Goal: Task Accomplishment & Management: Use online tool/utility

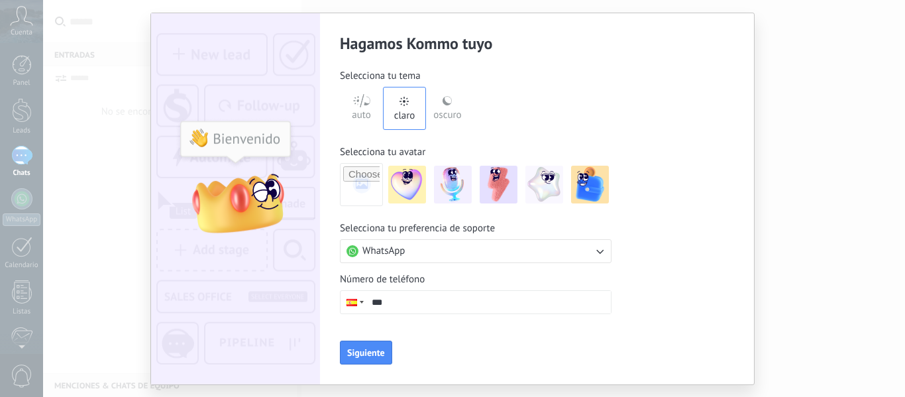
click at [448, 244] on button "WhatsApp" at bounding box center [476, 251] width 272 height 24
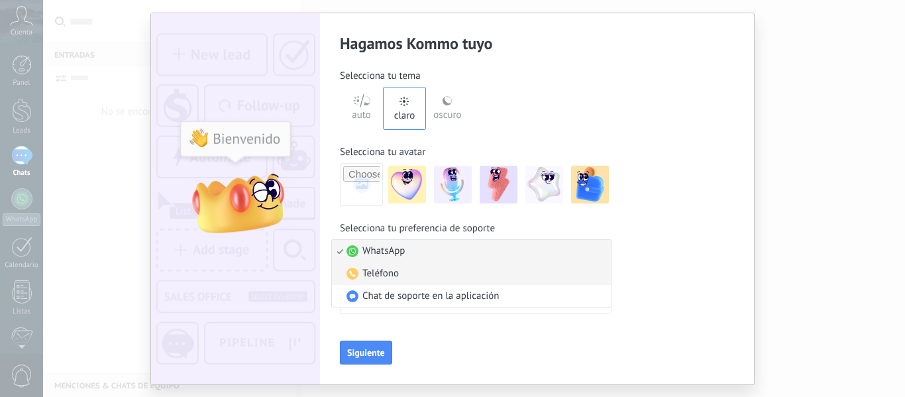
click at [404, 269] on li "Teléfono" at bounding box center [471, 273] width 279 height 23
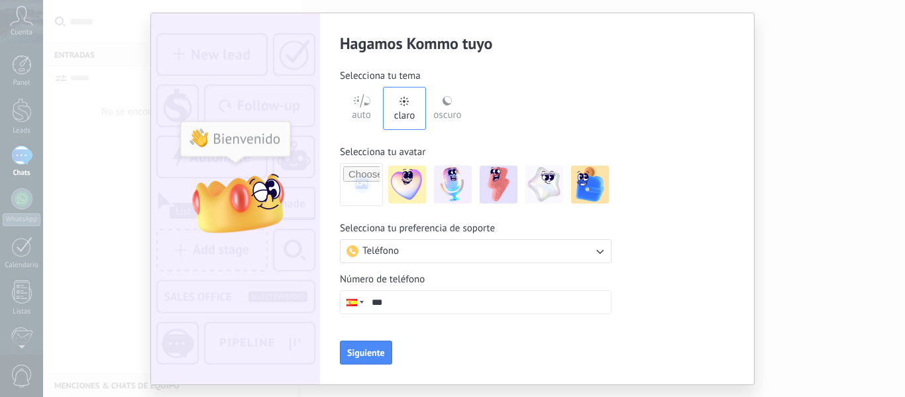
click at [399, 300] on input "***" at bounding box center [488, 302] width 245 height 23
click at [352, 305] on div at bounding box center [351, 302] width 11 height 7
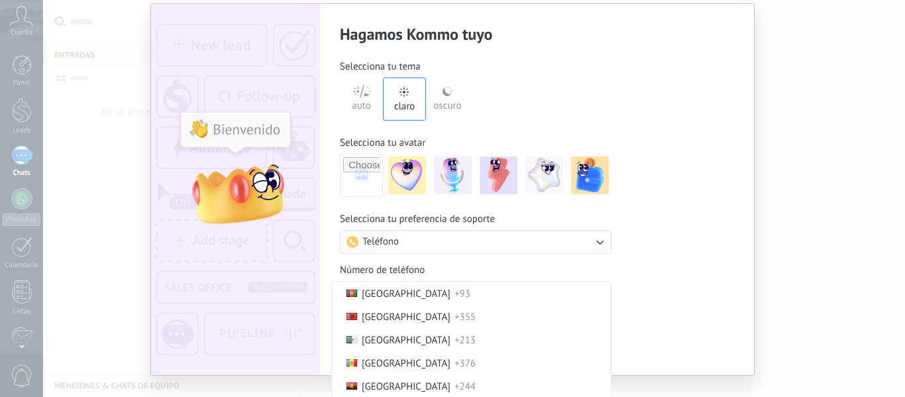
scroll to position [4010, 0]
click at [389, 244] on span "Teléfono" at bounding box center [380, 241] width 36 height 13
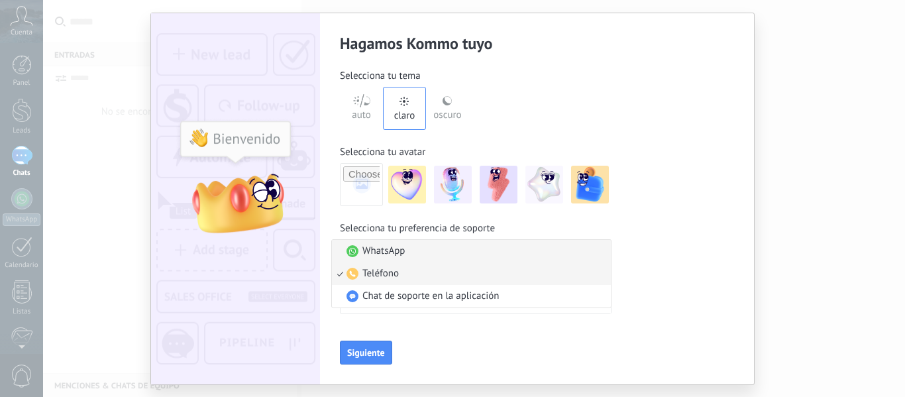
click at [391, 253] on span "WhatsApp" at bounding box center [383, 250] width 42 height 13
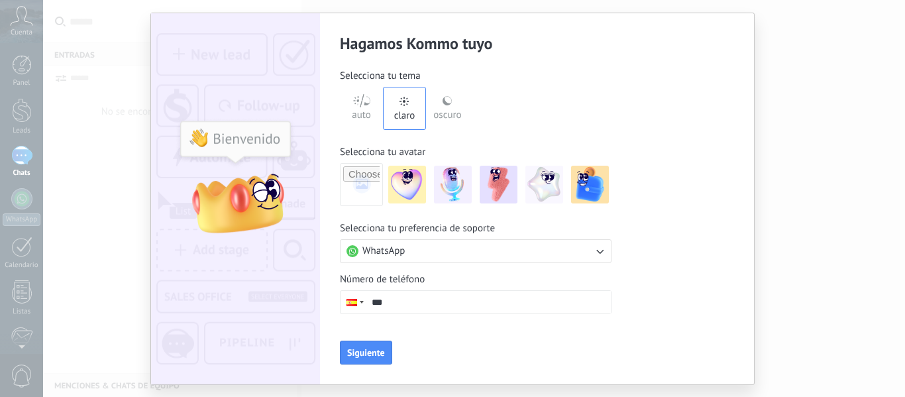
click at [407, 292] on input "***" at bounding box center [488, 302] width 245 height 23
click at [373, 302] on input "***" at bounding box center [488, 302] width 245 height 23
click at [359, 303] on div at bounding box center [352, 302] width 25 height 23
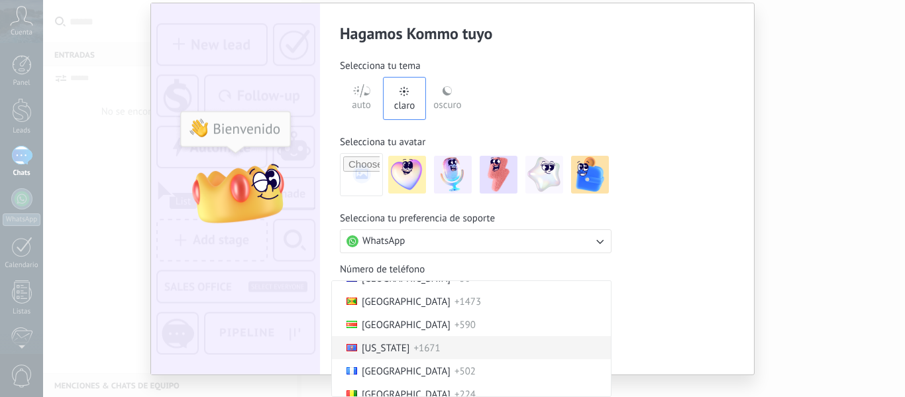
scroll to position [1683, 0]
click at [399, 348] on span "[GEOGRAPHIC_DATA]" at bounding box center [406, 348] width 89 height 13
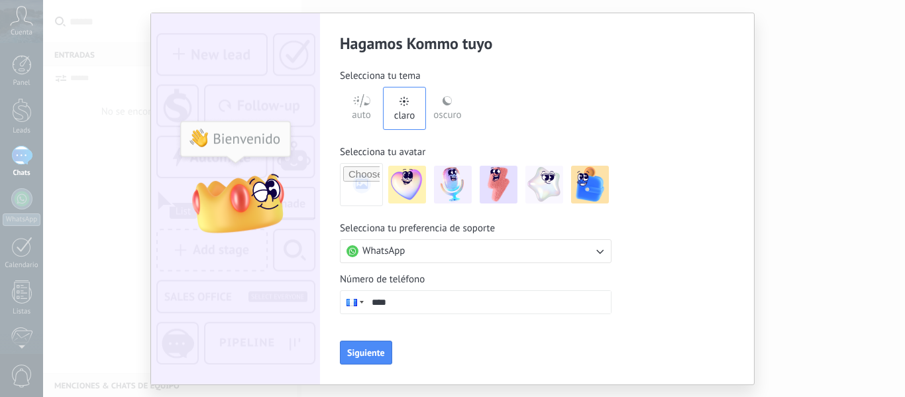
click at [419, 307] on input "***" at bounding box center [488, 302] width 245 height 23
type input "**********"
click at [382, 360] on button "Siguiente" at bounding box center [366, 352] width 52 height 24
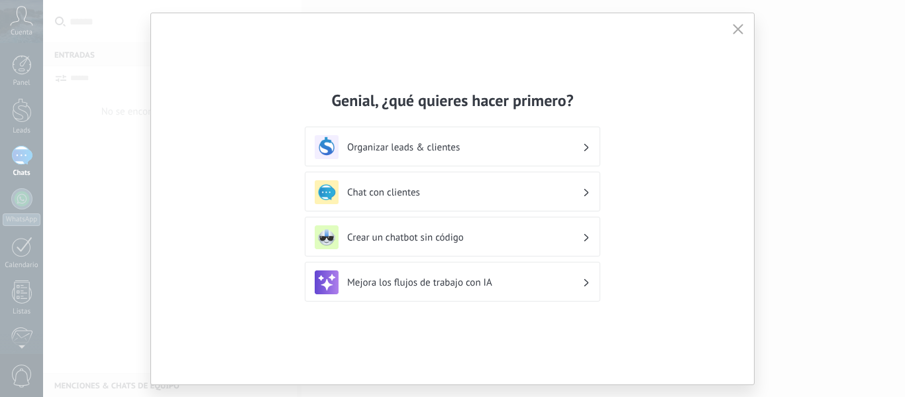
click at [523, 191] on h3 "Chat con clientes" at bounding box center [464, 192] width 235 height 13
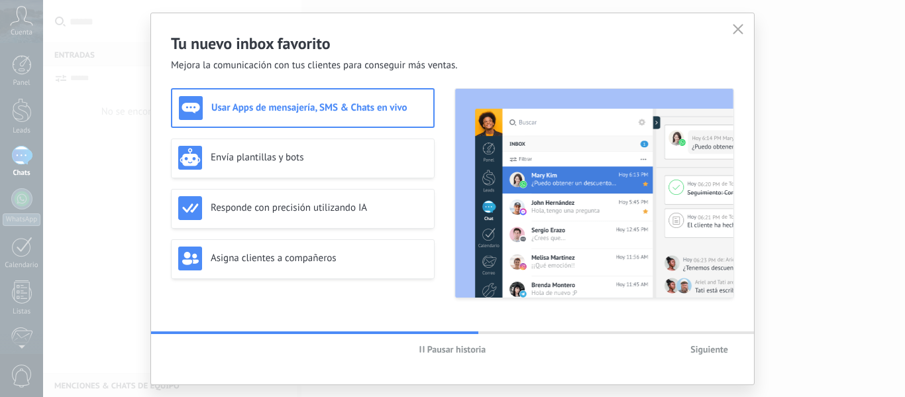
click at [711, 346] on span "Siguiente" at bounding box center [709, 348] width 38 height 9
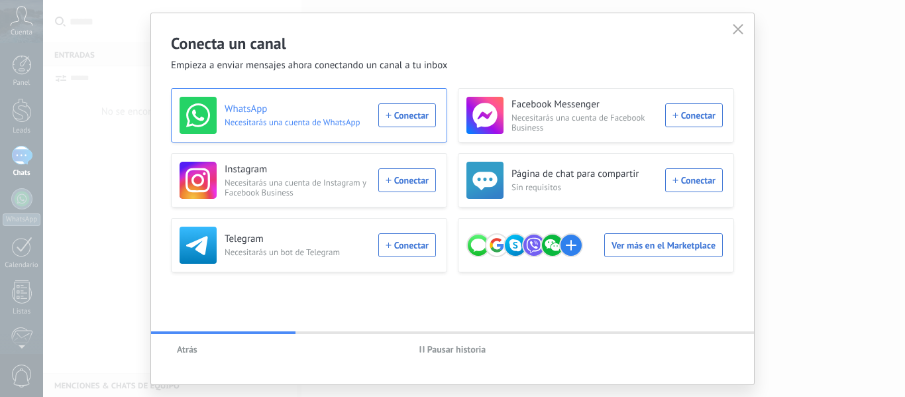
click at [407, 120] on div "WhatsApp Necesitarás una cuenta de WhatsApp Conectar" at bounding box center [307, 115] width 256 height 37
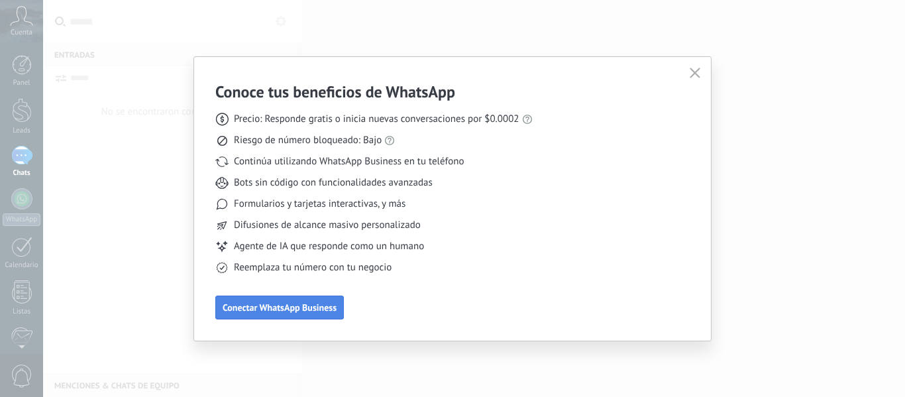
click at [307, 308] on span "Conectar WhatsApp Business" at bounding box center [280, 307] width 114 height 9
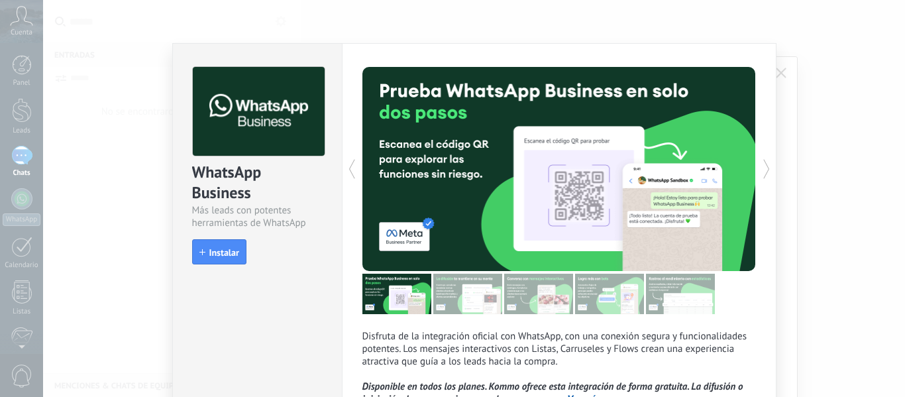
click at [811, 147] on div "WhatsApp Business Más leads con potentes herramientas de WhatsApp install Insta…" at bounding box center [474, 198] width 862 height 397
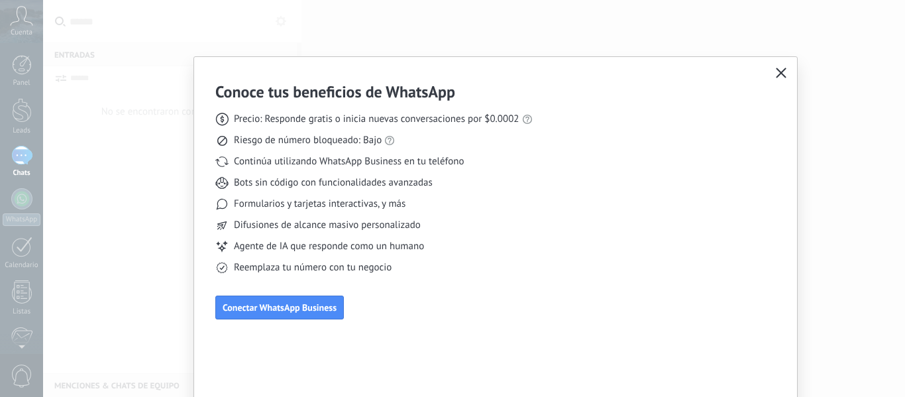
click at [778, 70] on icon "button" at bounding box center [781, 73] width 11 height 11
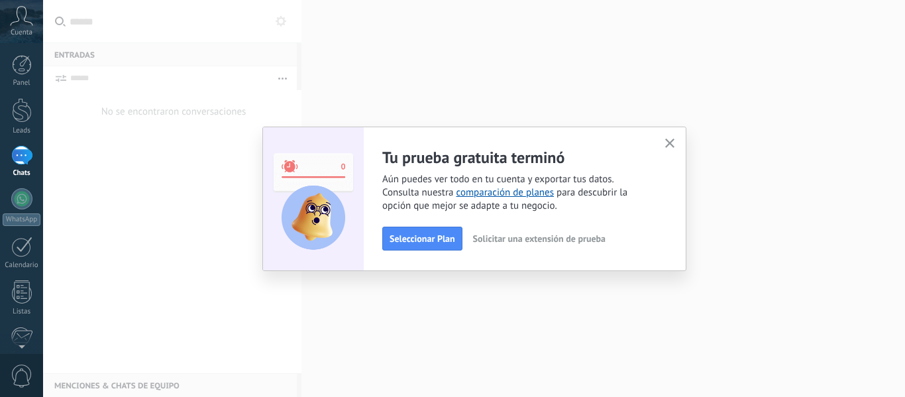
scroll to position [154, 0]
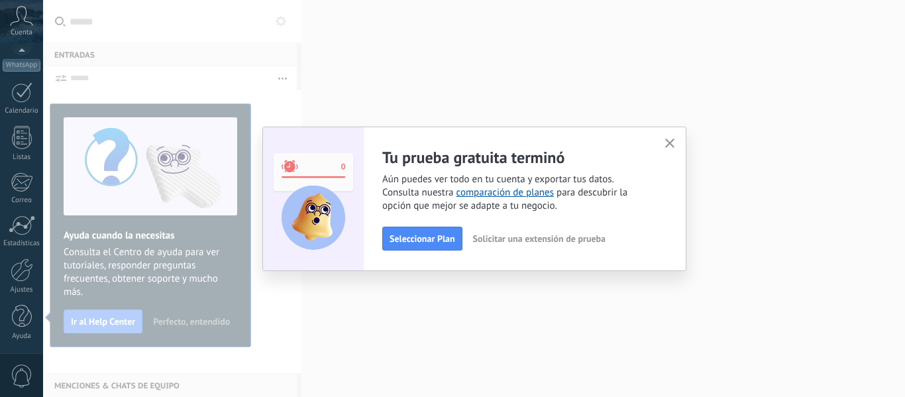
click at [672, 137] on button "button" at bounding box center [670, 144] width 17 height 18
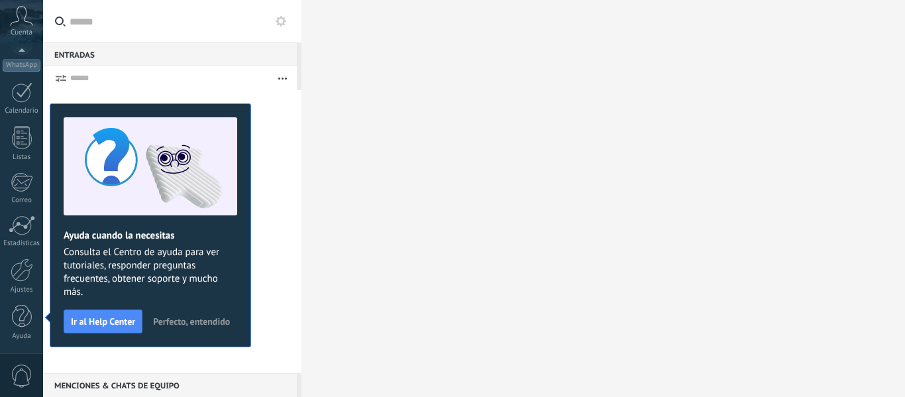
scroll to position [0, 0]
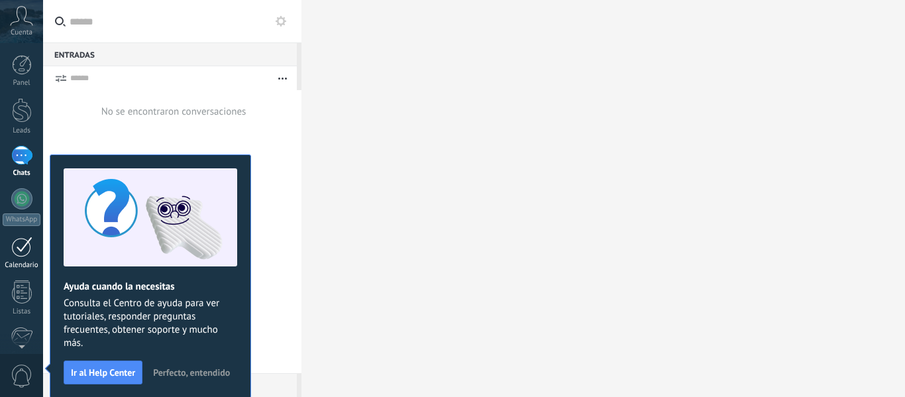
click at [24, 259] on link "Calendario" at bounding box center [21, 252] width 43 height 33
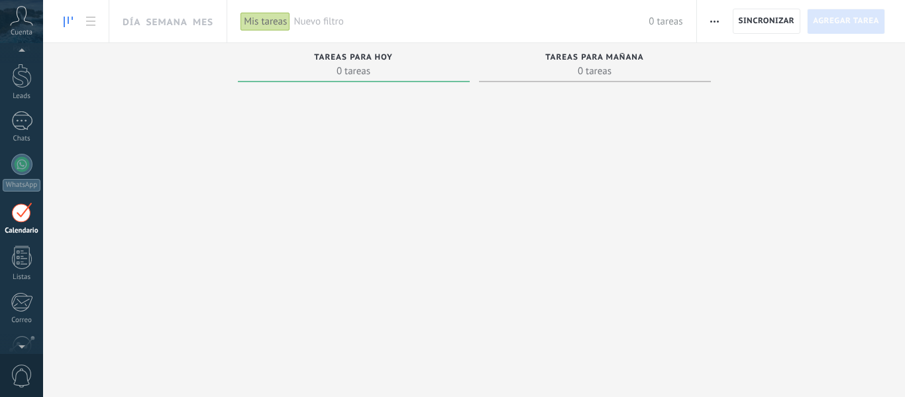
click at [17, 19] on icon at bounding box center [21, 16] width 23 height 20
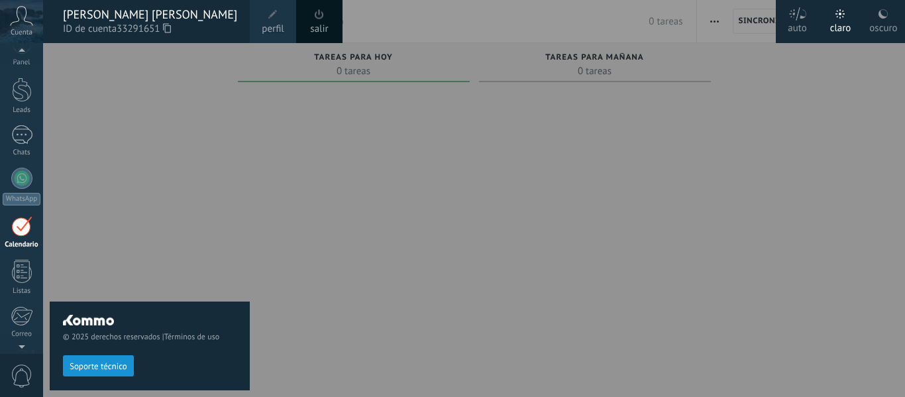
drag, startPoint x: 305, startPoint y: 115, endPoint x: 291, endPoint y: 127, distance: 18.3
click at [304, 118] on div at bounding box center [495, 198] width 905 height 397
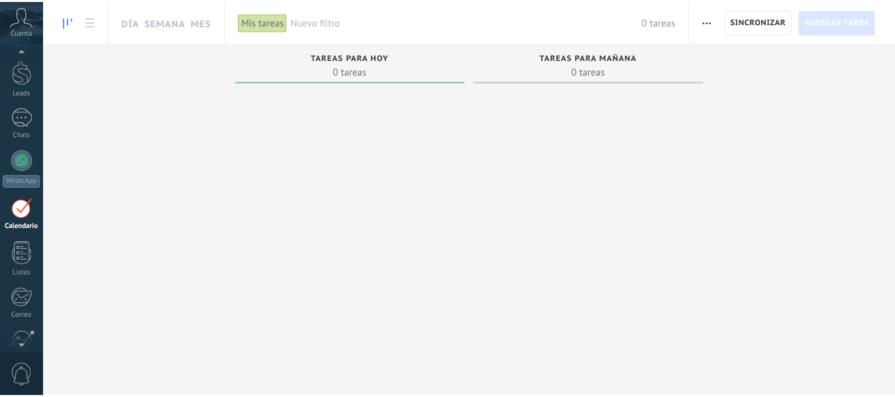
scroll to position [13, 0]
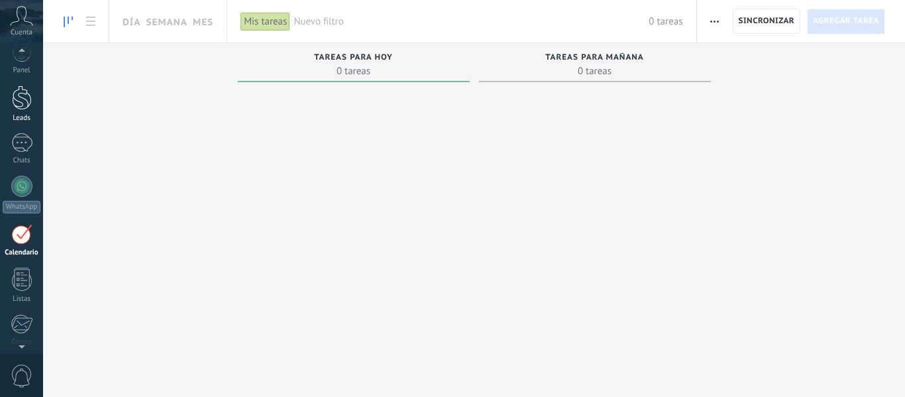
click at [15, 97] on div at bounding box center [22, 97] width 20 height 25
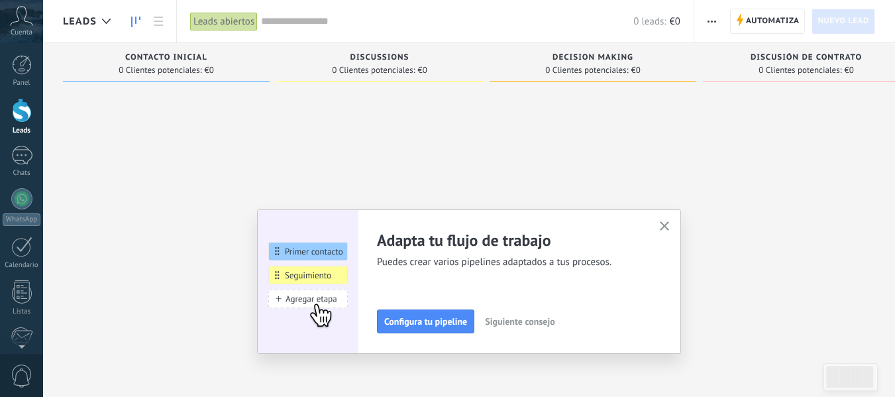
click at [164, 72] on span "0 Clientes potenciales:" at bounding box center [160, 70] width 83 height 8
click at [669, 226] on use "button" at bounding box center [665, 226] width 10 height 10
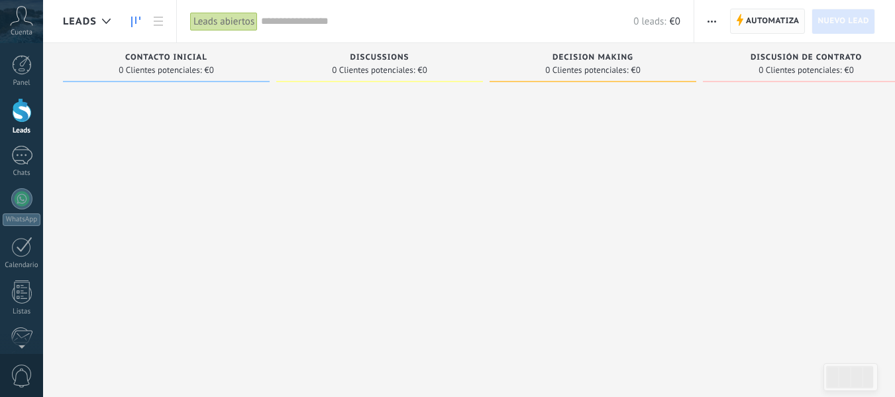
click at [780, 28] on span "Automatiza" at bounding box center [773, 21] width 54 height 24
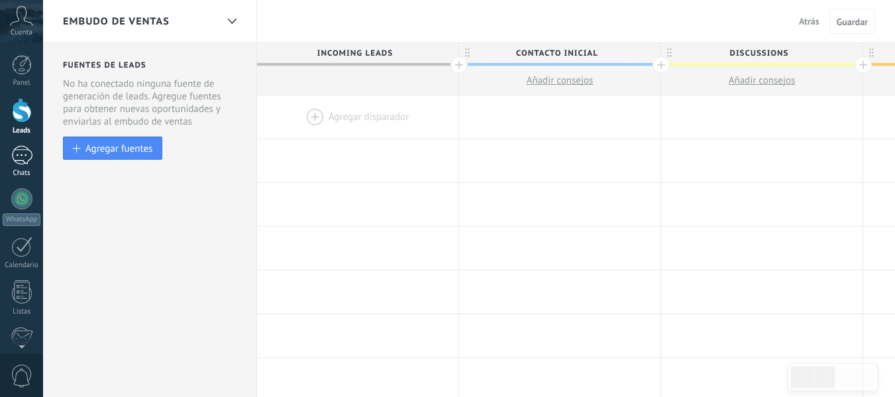
click at [25, 156] on div at bounding box center [21, 155] width 21 height 19
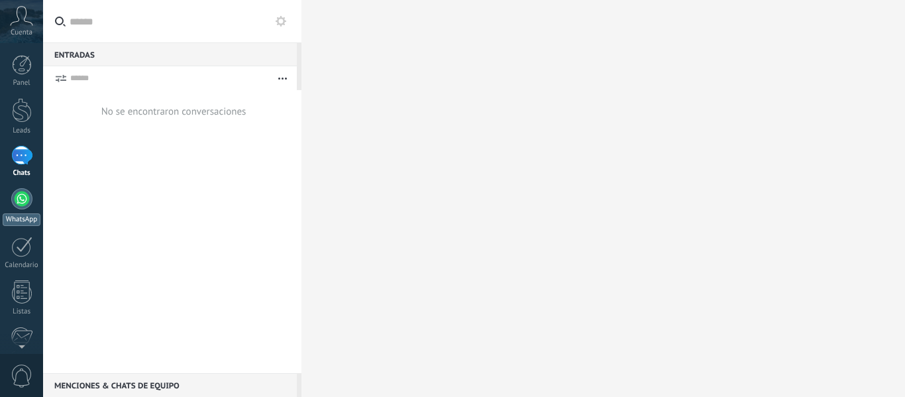
click at [18, 210] on link "WhatsApp" at bounding box center [21, 207] width 43 height 38
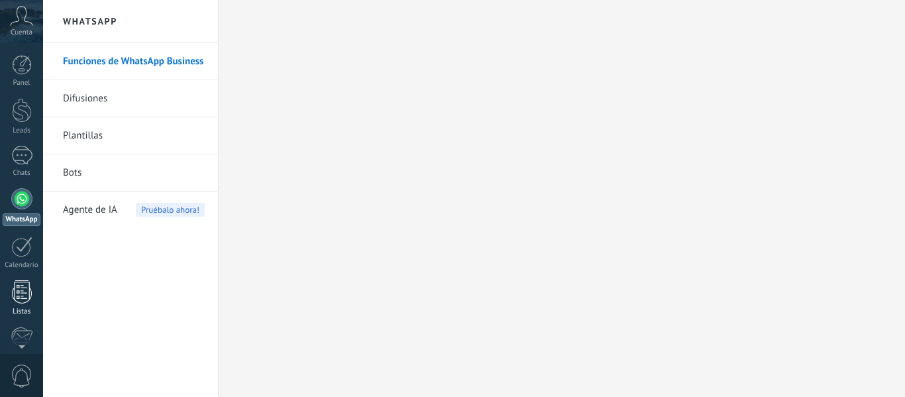
click at [20, 316] on div "Panel Leads Chats WhatsApp Clientes" at bounding box center [21, 281] width 43 height 453
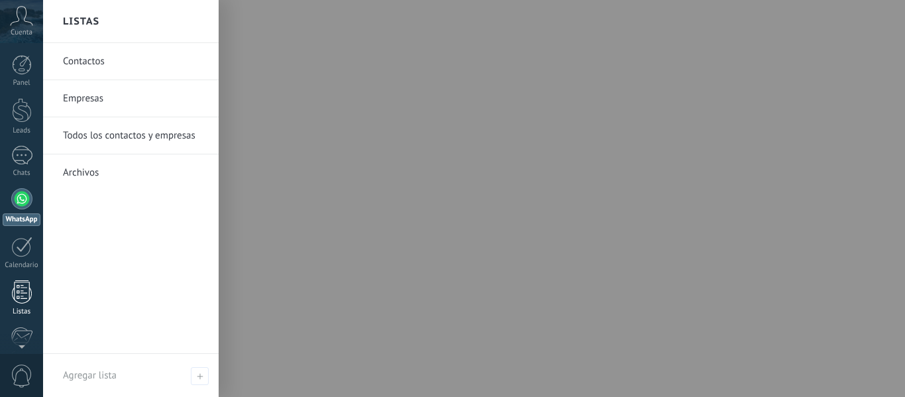
click at [20, 308] on div "Listas" at bounding box center [22, 311] width 38 height 9
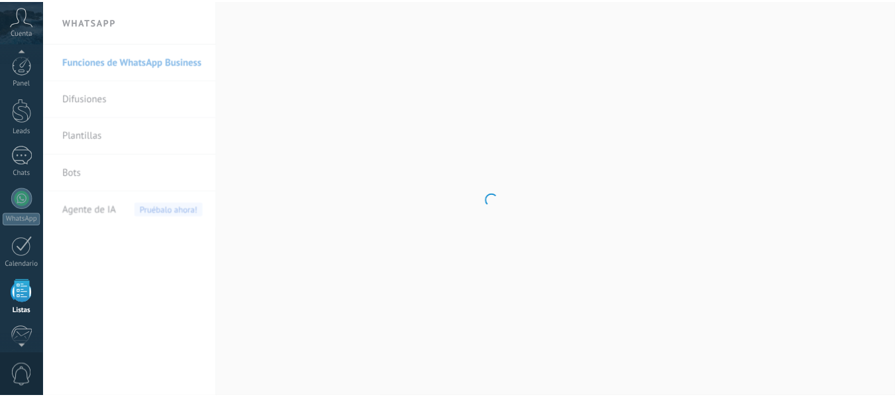
scroll to position [82, 0]
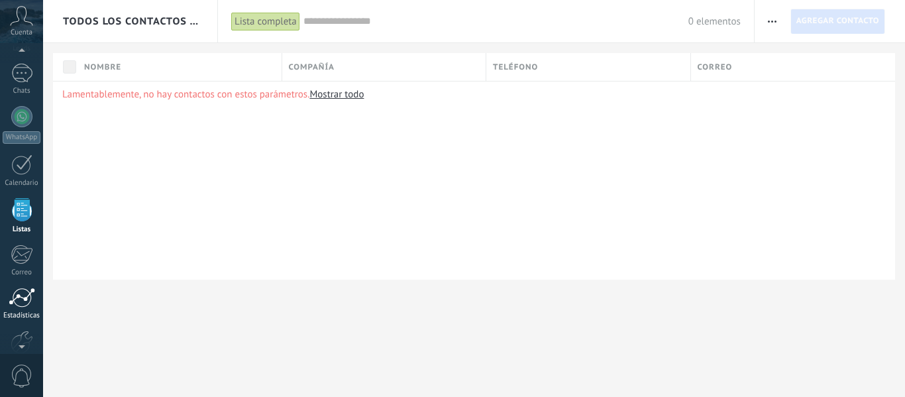
click at [21, 311] on div "Estadísticas" at bounding box center [22, 315] width 38 height 9
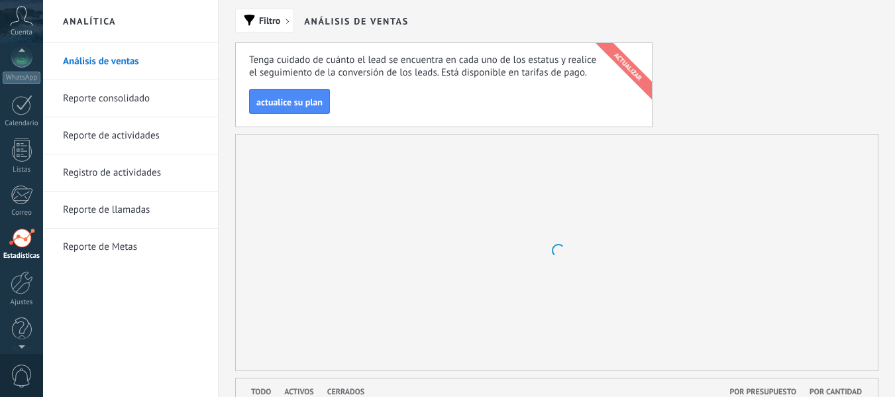
scroll to position [154, 0]
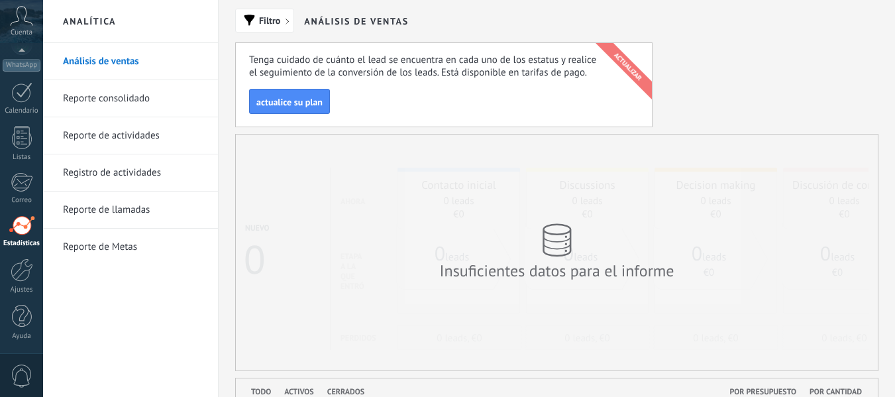
click at [104, 97] on link "Reporte consolidado" at bounding box center [134, 98] width 142 height 37
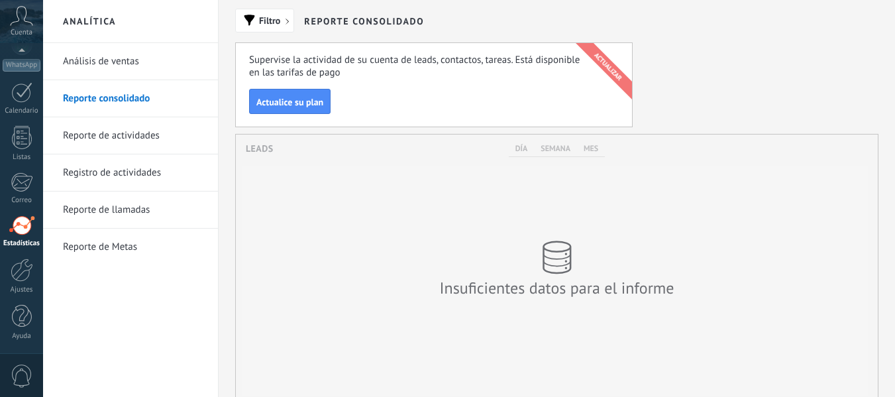
scroll to position [270, 642]
click at [107, 140] on link "Reporte de actividades" at bounding box center [134, 135] width 142 height 37
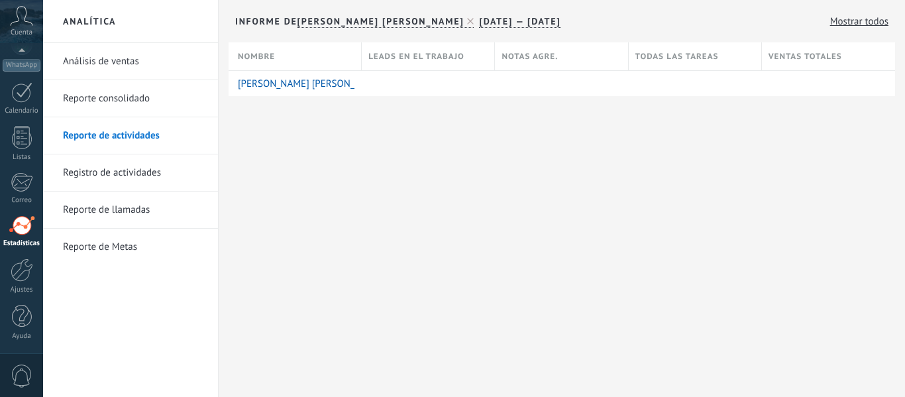
click at [97, 168] on link "Registro de actividades" at bounding box center [134, 172] width 142 height 37
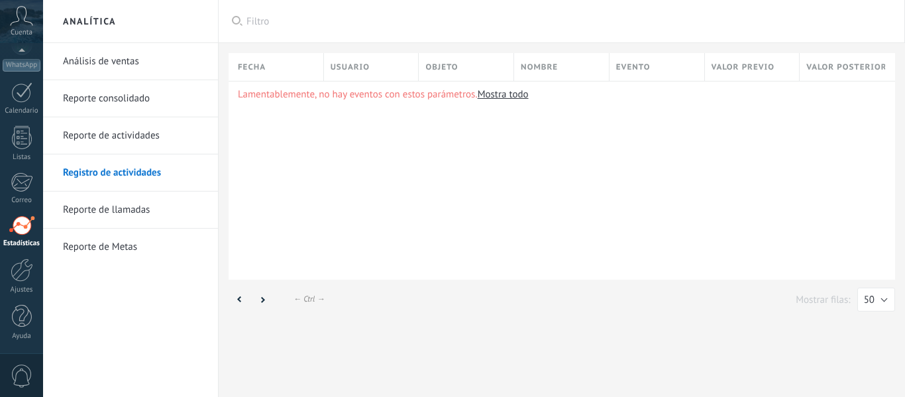
click at [115, 210] on link "Reporte de llamadas" at bounding box center [134, 209] width 142 height 37
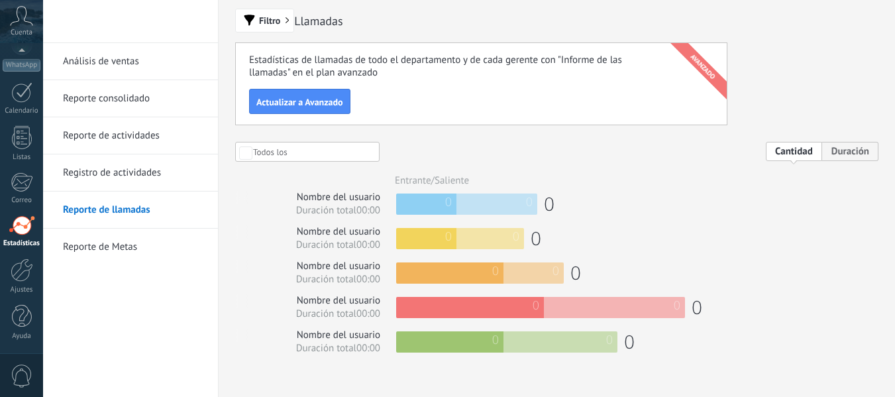
click at [107, 244] on link "Reporte de Metas" at bounding box center [134, 246] width 142 height 37
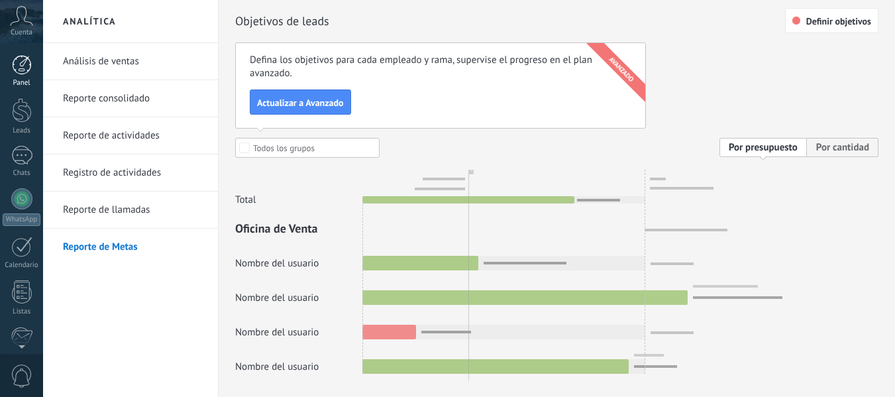
click at [26, 77] on link "Panel" at bounding box center [21, 71] width 43 height 32
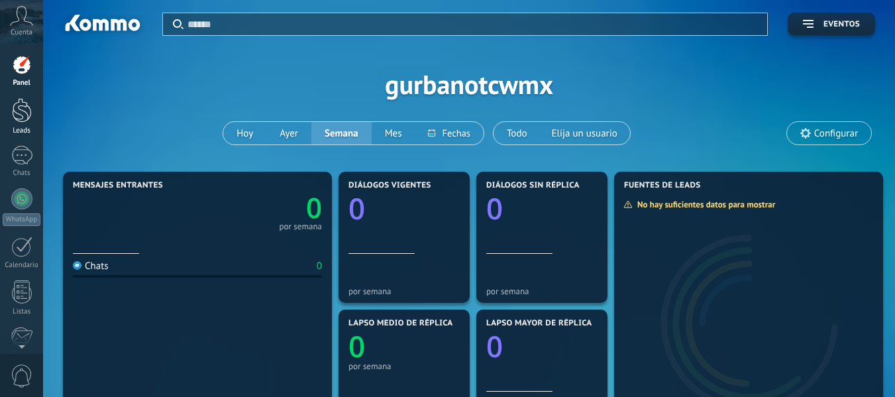
click at [26, 111] on div at bounding box center [22, 110] width 20 height 25
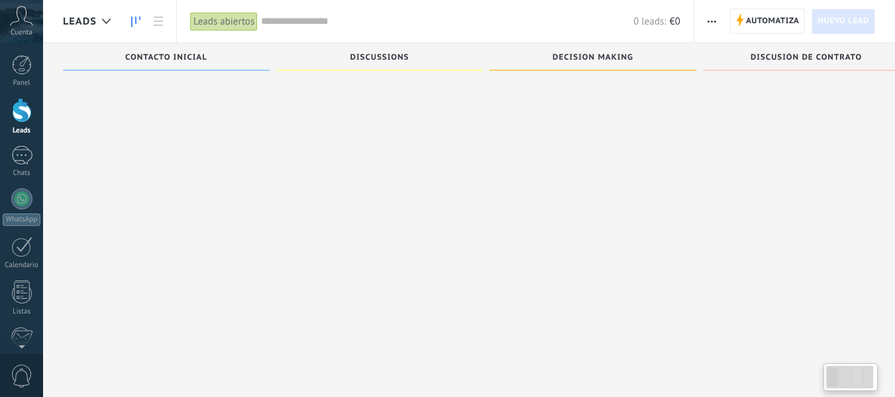
scroll to position [23, 0]
click at [25, 146] on div at bounding box center [21, 155] width 21 height 19
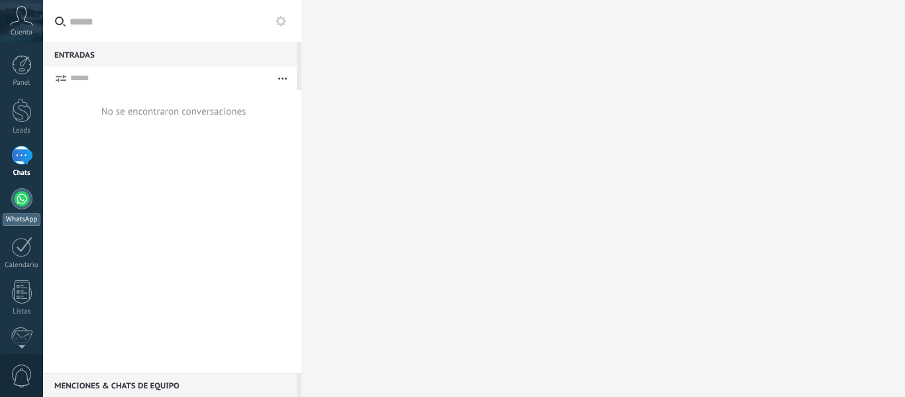
click at [21, 201] on div at bounding box center [21, 198] width 21 height 21
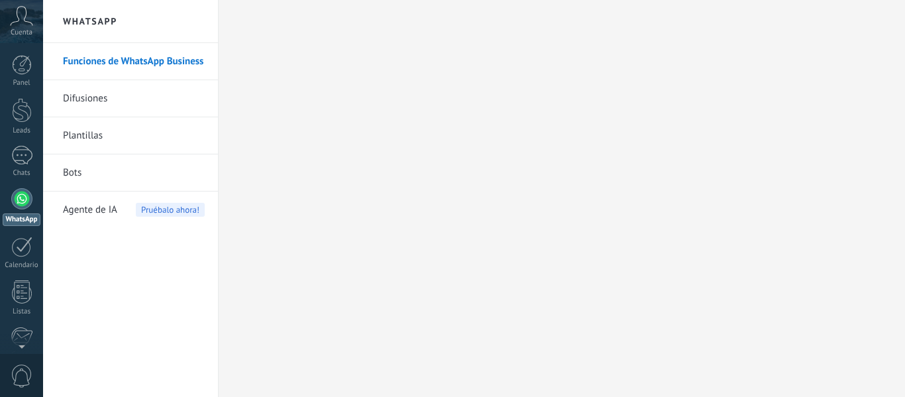
click at [99, 112] on link "Difusiones" at bounding box center [134, 98] width 142 height 37
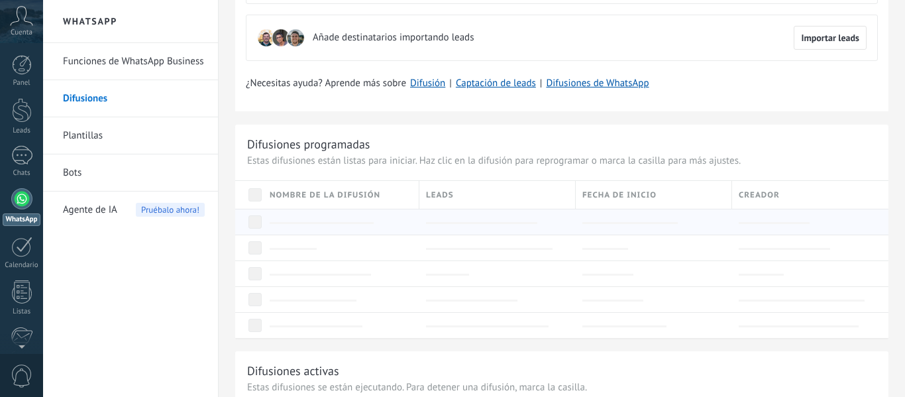
scroll to position [132, 0]
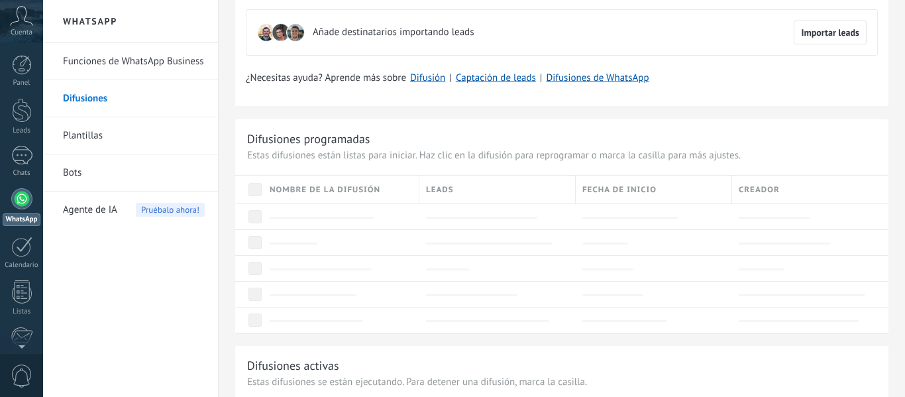
click at [100, 129] on link "Plantillas" at bounding box center [134, 135] width 142 height 37
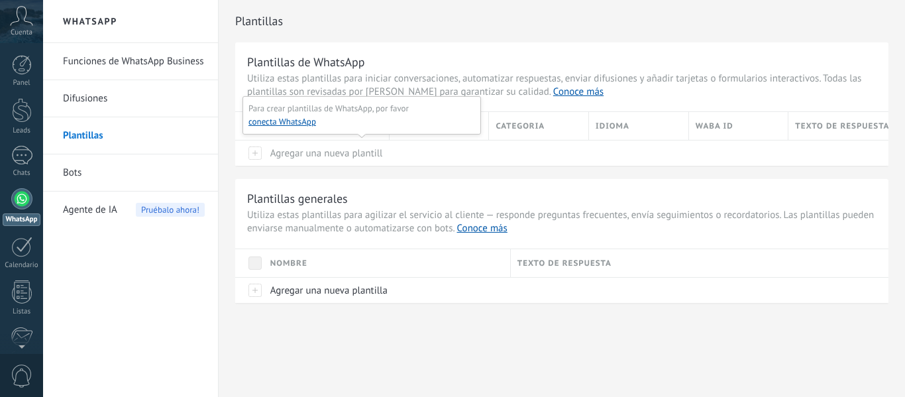
click at [533, 166] on div "Plantillas de WhatsApp Utiliza estas plantillas para iniciar conversaciones, au…" at bounding box center [561, 172] width 653 height 260
click at [79, 175] on link "Bots" at bounding box center [134, 172] width 142 height 37
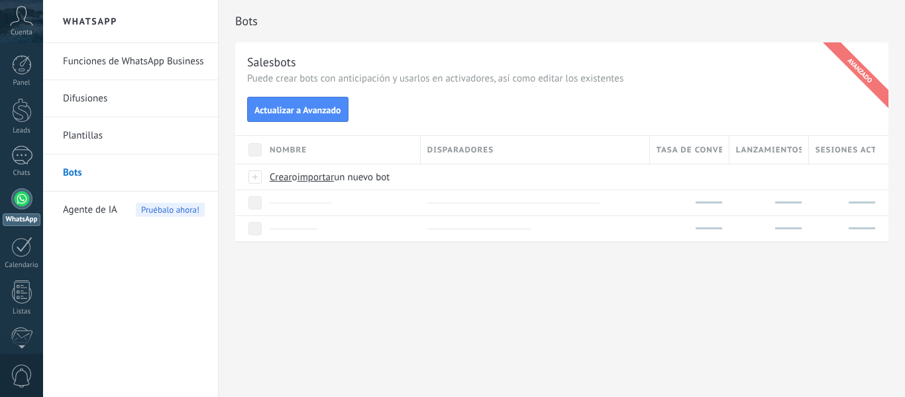
click at [98, 210] on span "Agente de IA" at bounding box center [90, 209] width 54 height 37
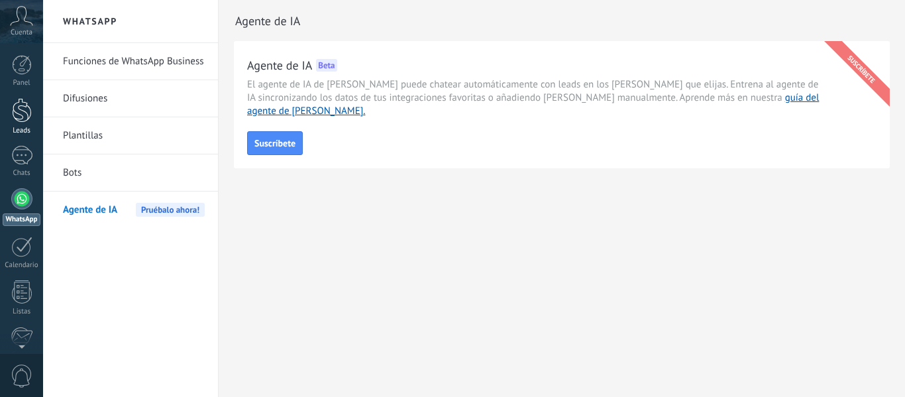
click at [11, 121] on link "Leads" at bounding box center [21, 116] width 43 height 37
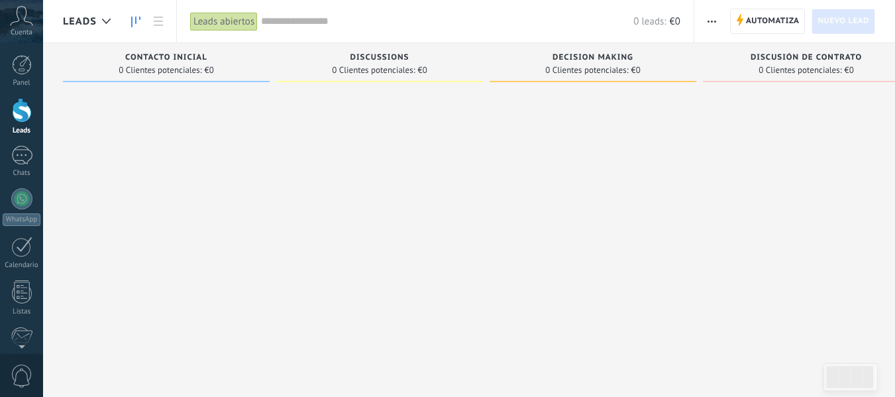
click at [240, 19] on div "Leads abiertos" at bounding box center [224, 21] width 68 height 19
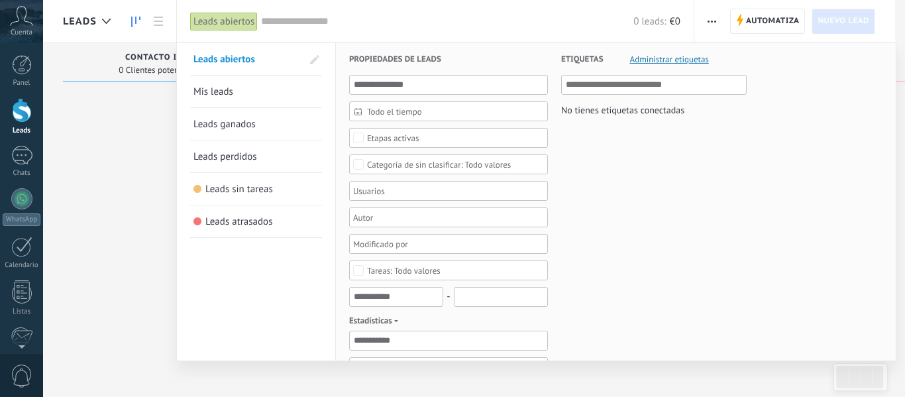
click at [302, 21] on input "text" at bounding box center [447, 22] width 372 height 14
click at [31, 30] on span "Cuenta" at bounding box center [22, 32] width 22 height 9
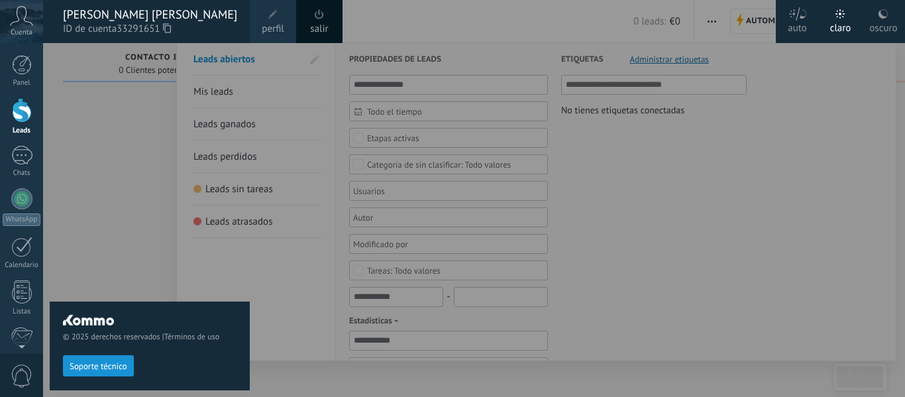
click at [138, 18] on div "[PERSON_NAME] [PERSON_NAME]" at bounding box center [150, 14] width 174 height 15
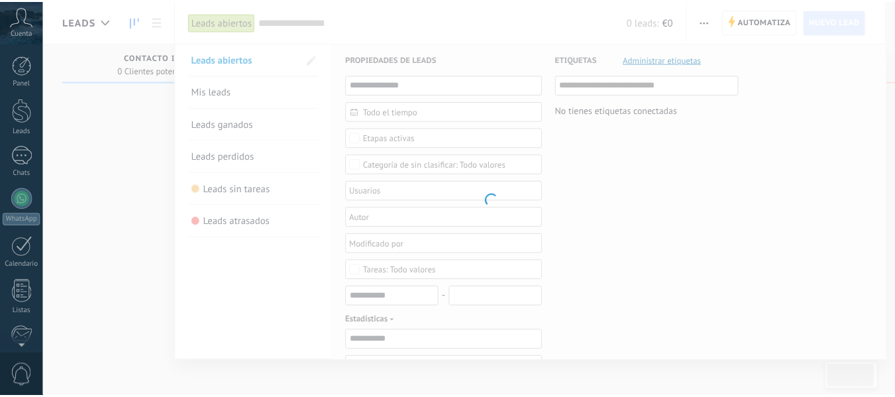
scroll to position [154, 0]
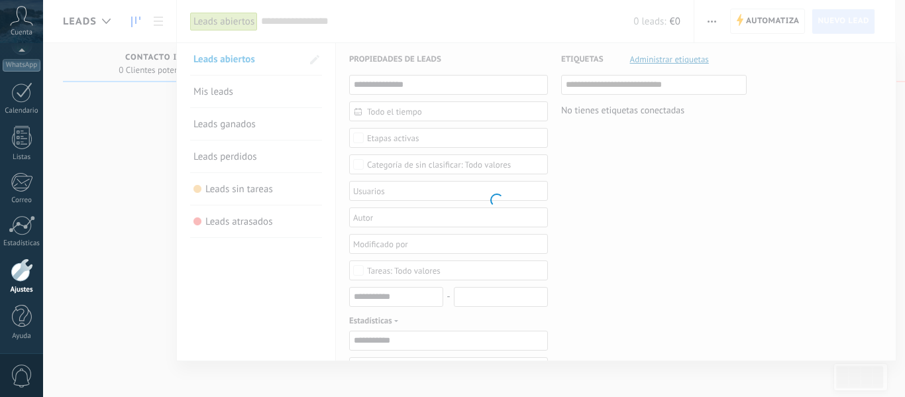
click at [82, 13] on body ".abccls-1,.abccls-2{fill-rule:evenodd}.abccls-2{fill:#fff} .abfcls-1{fill:none}…" at bounding box center [452, 198] width 905 height 397
click at [80, 18] on body ".abccls-1,.abccls-2{fill-rule:evenodd}.abccls-2{fill:#fff} .abfcls-1{fill:none}…" at bounding box center [452, 198] width 905 height 397
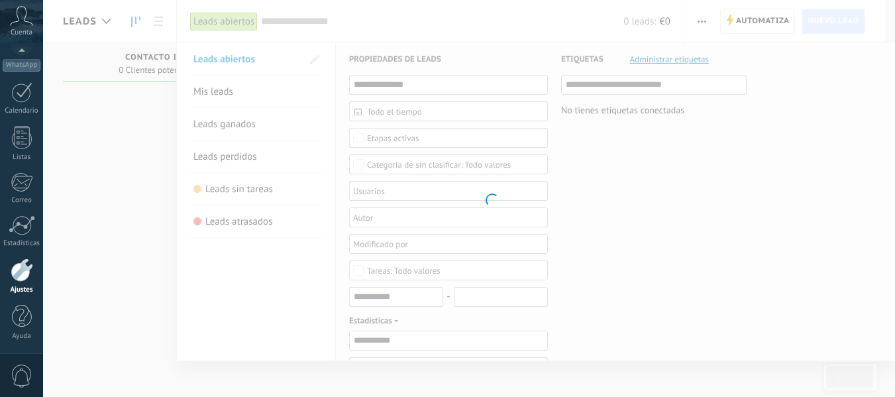
click at [28, 26] on div "Cuenta" at bounding box center [21, 21] width 43 height 43
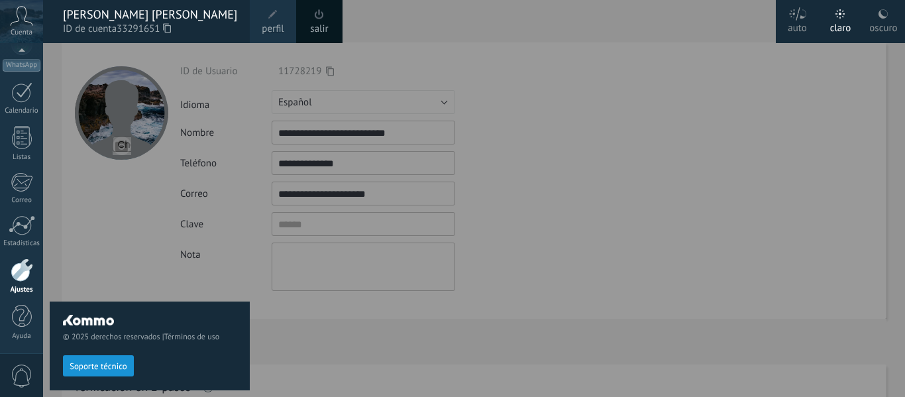
drag, startPoint x: 872, startPoint y: 20, endPoint x: 895, endPoint y: 28, distance: 24.1
click at [884, 26] on div "oscuro" at bounding box center [883, 26] width 28 height 34
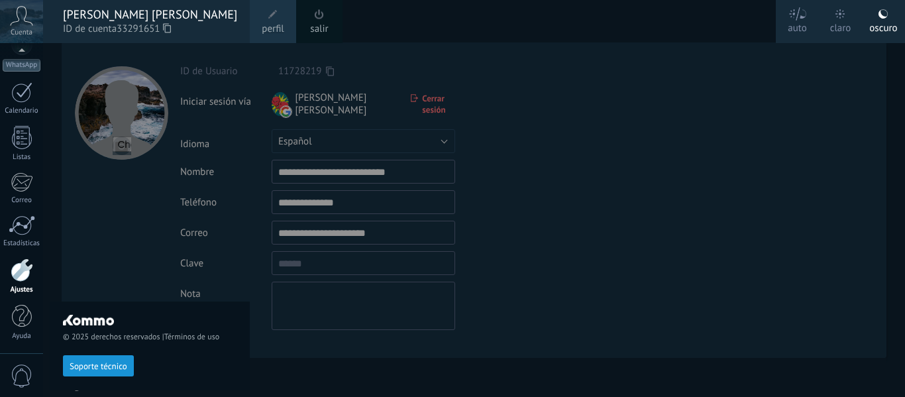
click at [842, 28] on div "claro" at bounding box center [840, 26] width 21 height 34
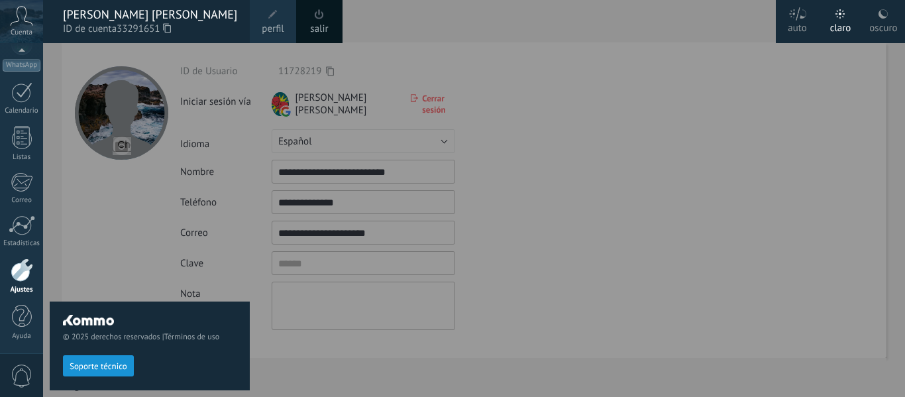
click at [799, 28] on div "auto" at bounding box center [796, 26] width 19 height 34
click at [680, 224] on div at bounding box center [495, 198] width 905 height 397
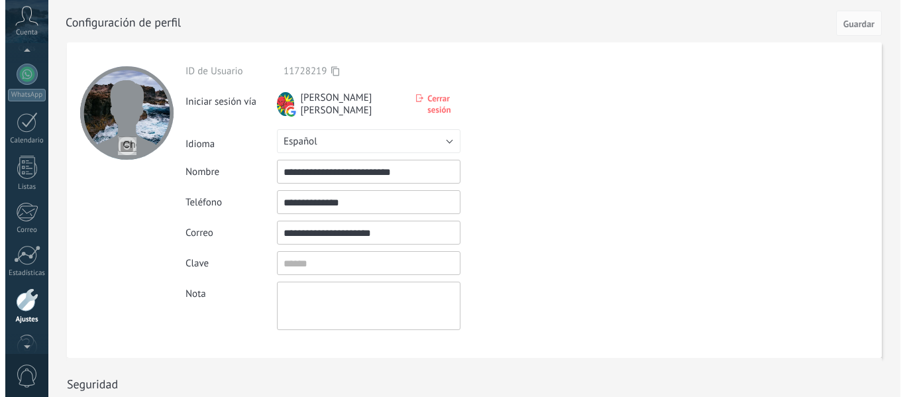
scroll to position [71, 0]
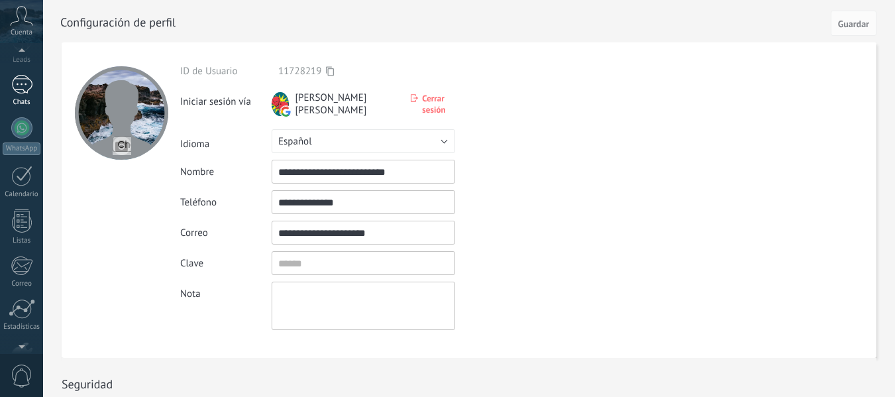
click at [23, 81] on div at bounding box center [21, 84] width 21 height 19
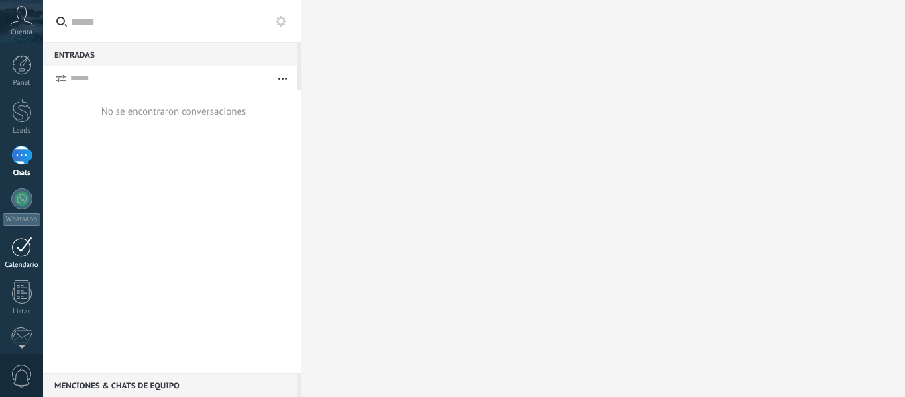
click at [28, 265] on div "Calendario" at bounding box center [22, 265] width 38 height 9
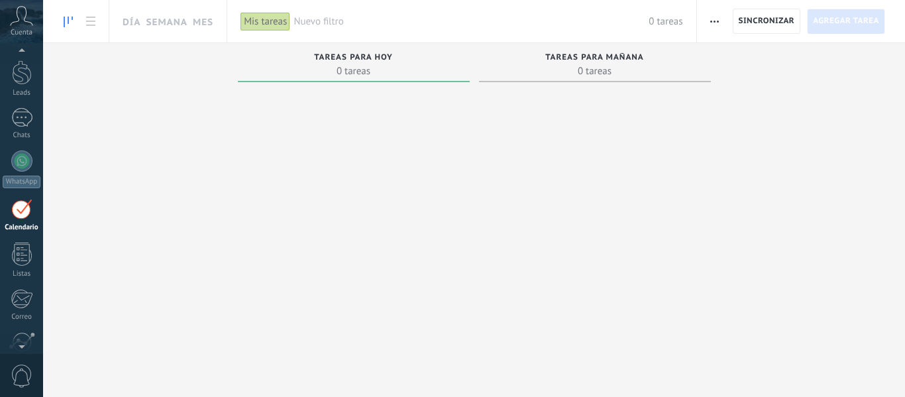
scroll to position [38, 0]
click at [28, 268] on link "Listas" at bounding box center [21, 260] width 43 height 36
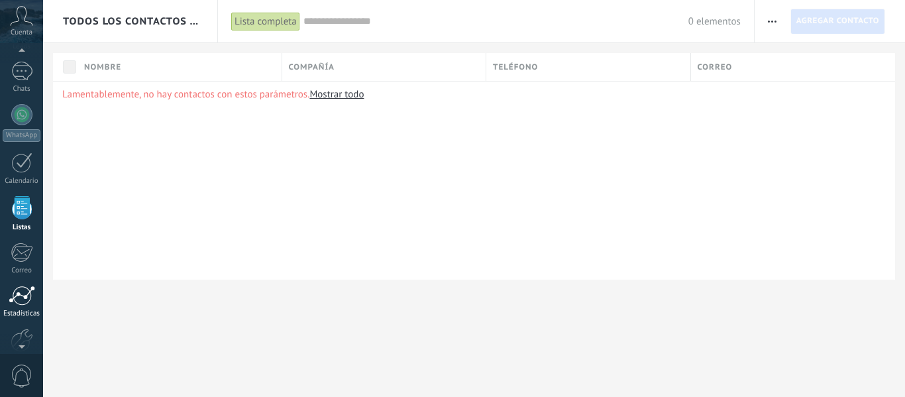
click at [26, 301] on div at bounding box center [22, 295] width 26 height 20
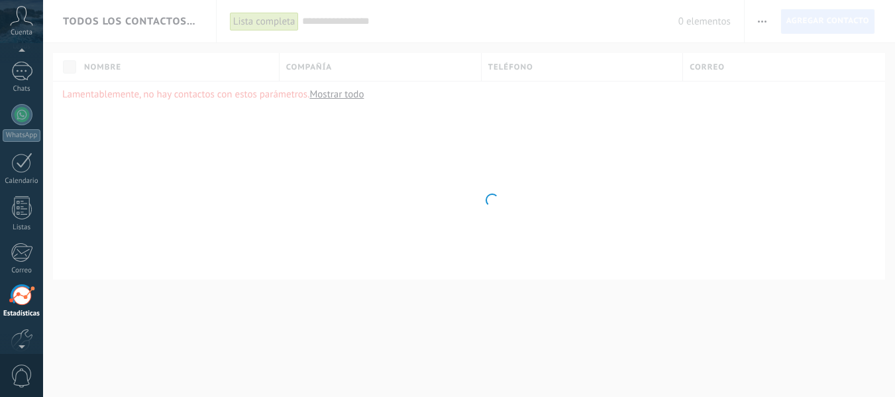
scroll to position [154, 0]
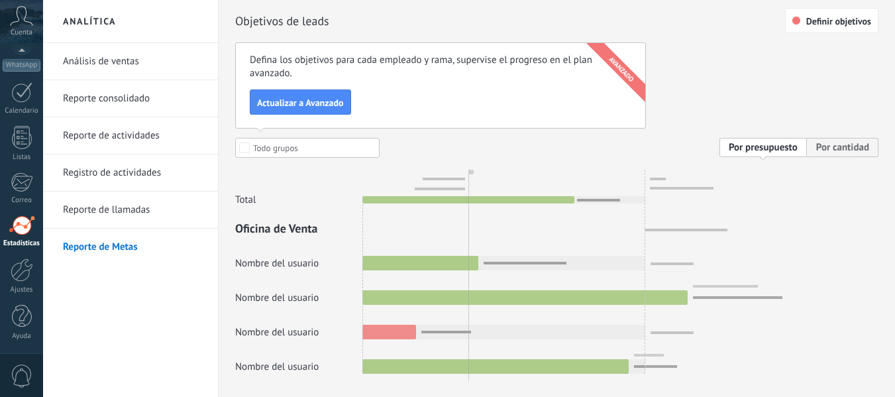
click at [115, 213] on link "Reporte de llamadas" at bounding box center [134, 209] width 142 height 37
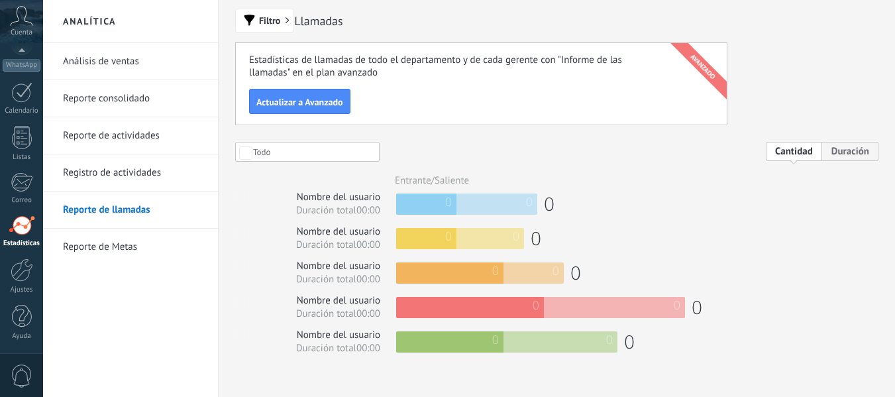
click at [120, 259] on link "Reporte de Metas" at bounding box center [134, 246] width 142 height 37
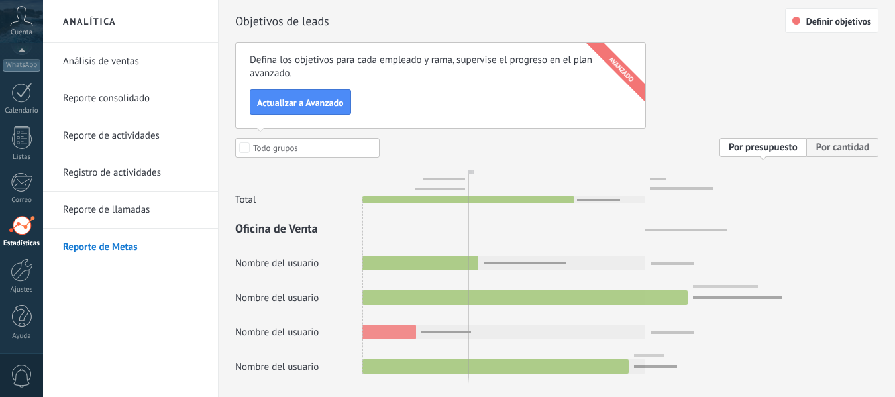
click at [119, 221] on link "Reporte de llamadas" at bounding box center [134, 209] width 142 height 37
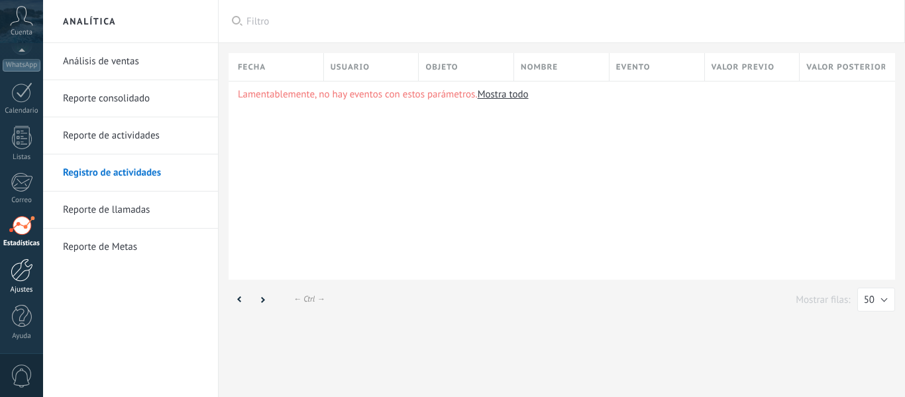
click at [22, 285] on div "Ajustes" at bounding box center [22, 289] width 38 height 9
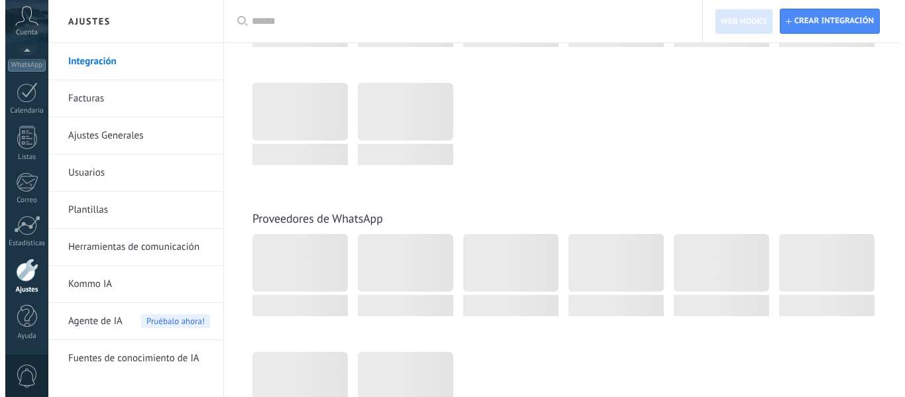
scroll to position [397, 0]
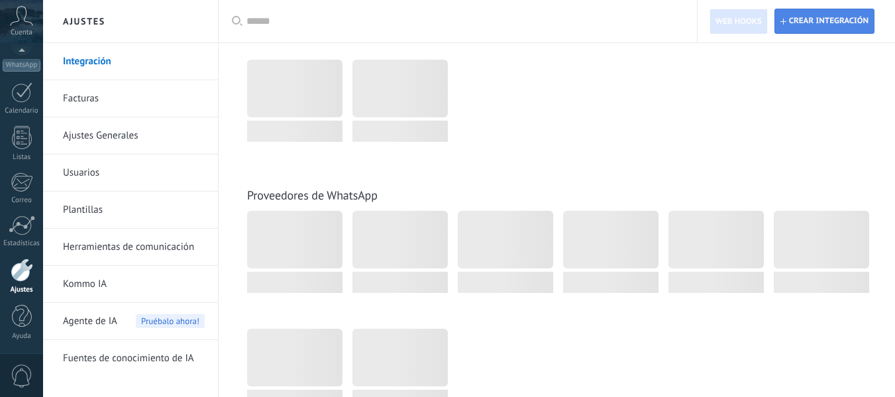
click at [789, 17] on span "Crear integración" at bounding box center [828, 21] width 79 height 11
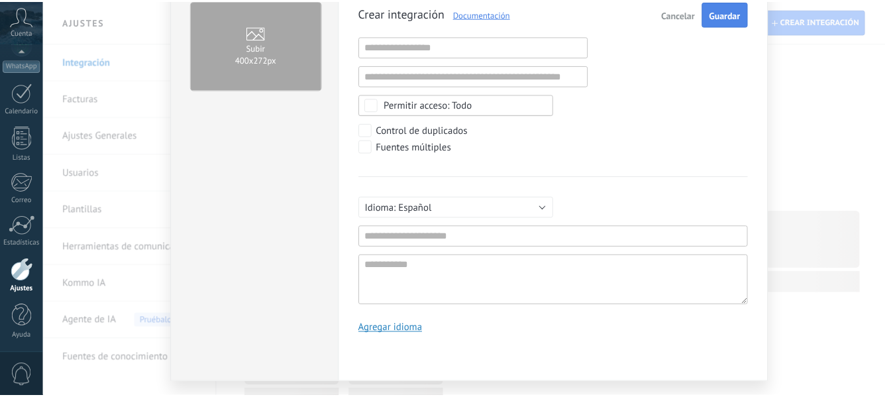
scroll to position [0, 0]
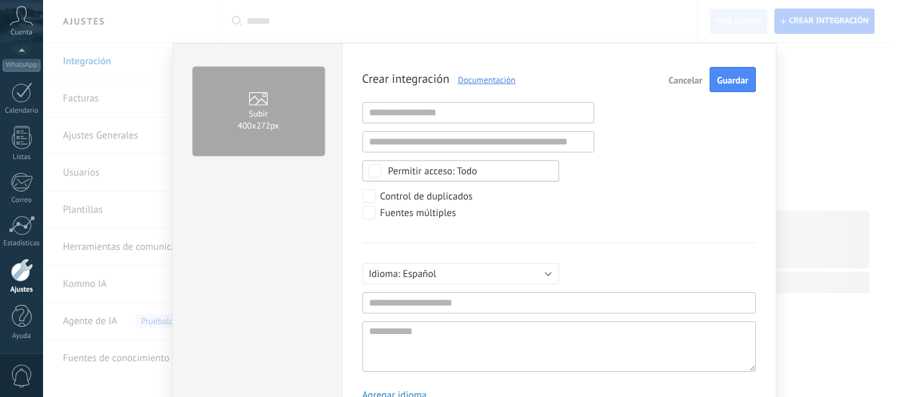
click at [688, 73] on button "Cancelar" at bounding box center [685, 79] width 44 height 25
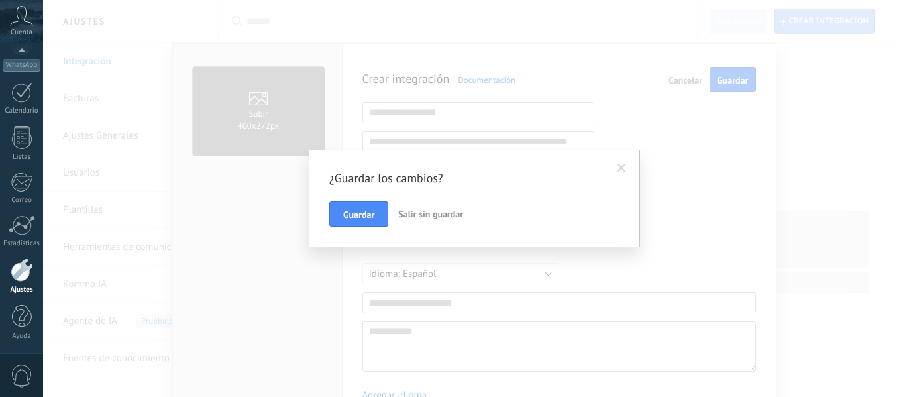
click at [616, 168] on span at bounding box center [622, 168] width 22 height 23
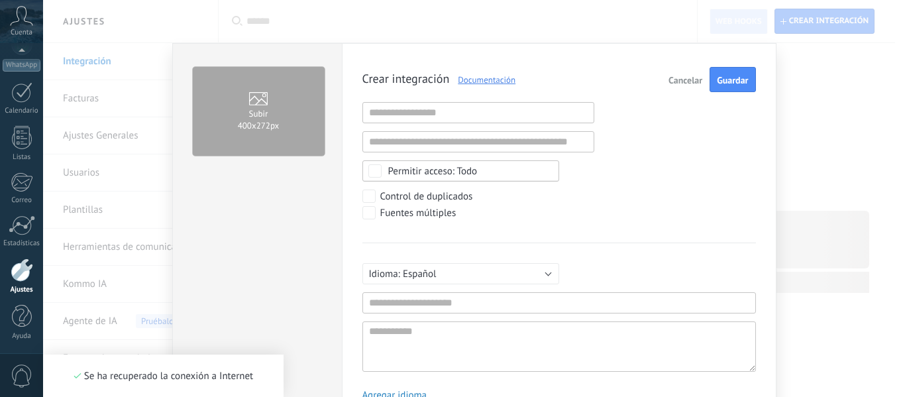
click at [86, 73] on div "Subir 400х272px Crear integración Documentación Cancelar Guardar URL inválida U…" at bounding box center [474, 198] width 862 height 397
click at [30, 30] on span "Cuenta" at bounding box center [22, 32] width 22 height 9
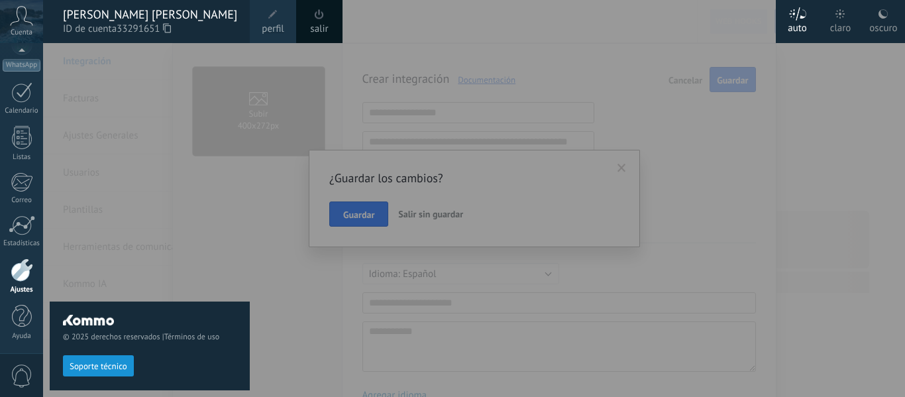
drag, startPoint x: 834, startPoint y: 111, endPoint x: 835, endPoint y: 32, distance: 78.2
click at [834, 110] on div at bounding box center [495, 198] width 905 height 397
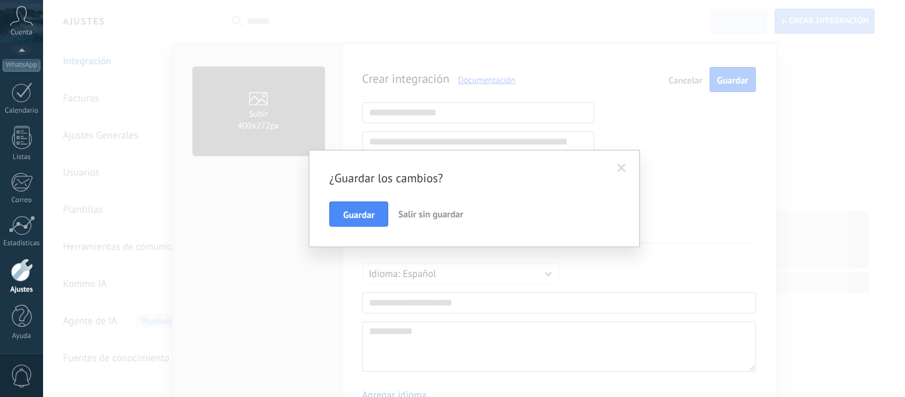
click at [448, 217] on span "Salir sin guardar" at bounding box center [430, 214] width 65 height 12
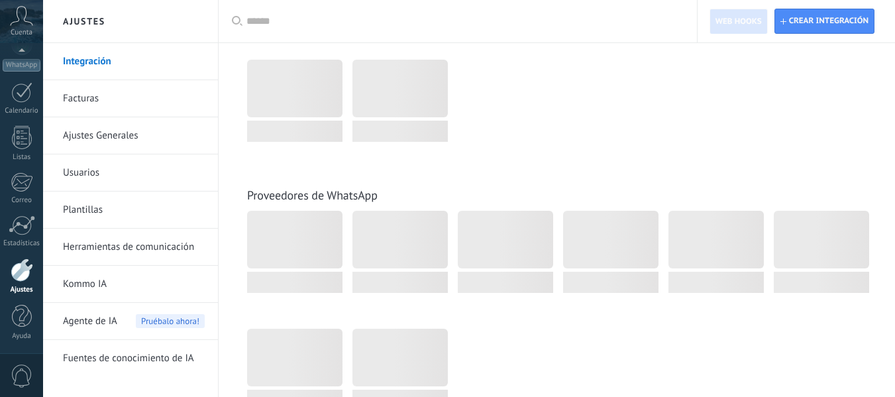
click at [620, 89] on div at bounding box center [563, 60] width 633 height 236
